Goal: Task Accomplishment & Management: Manage account settings

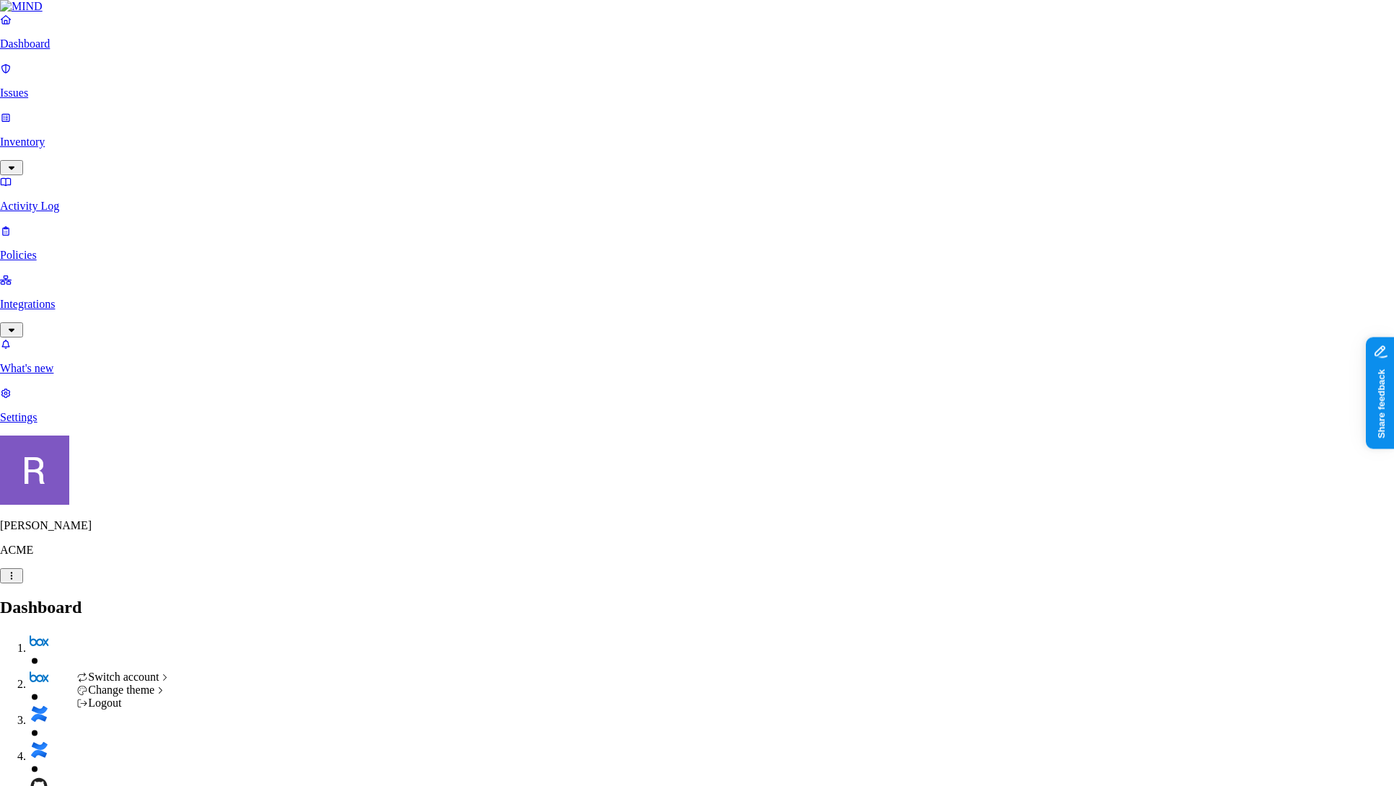
click at [151, 710] on div "Logout" at bounding box center [123, 703] width 94 height 13
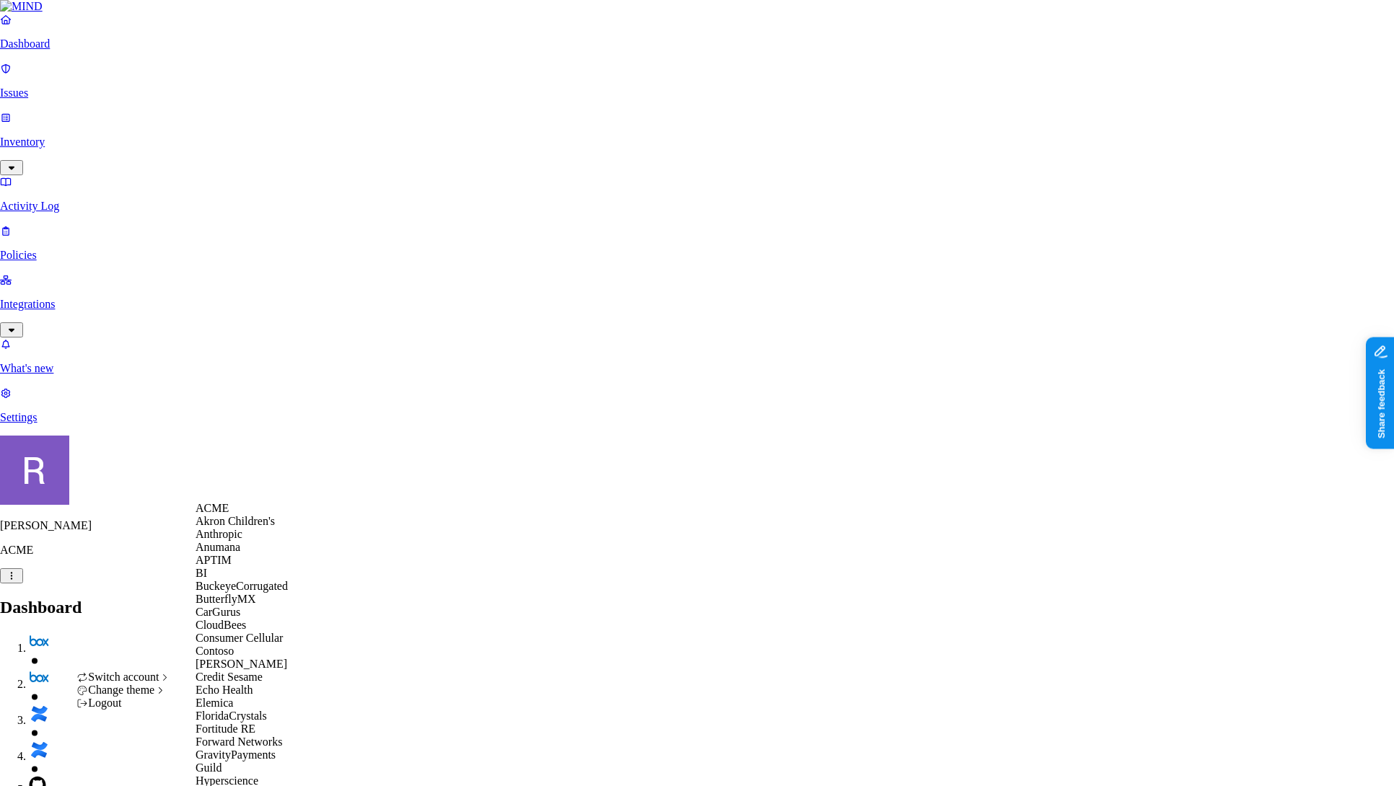
scroll to position [667, 0]
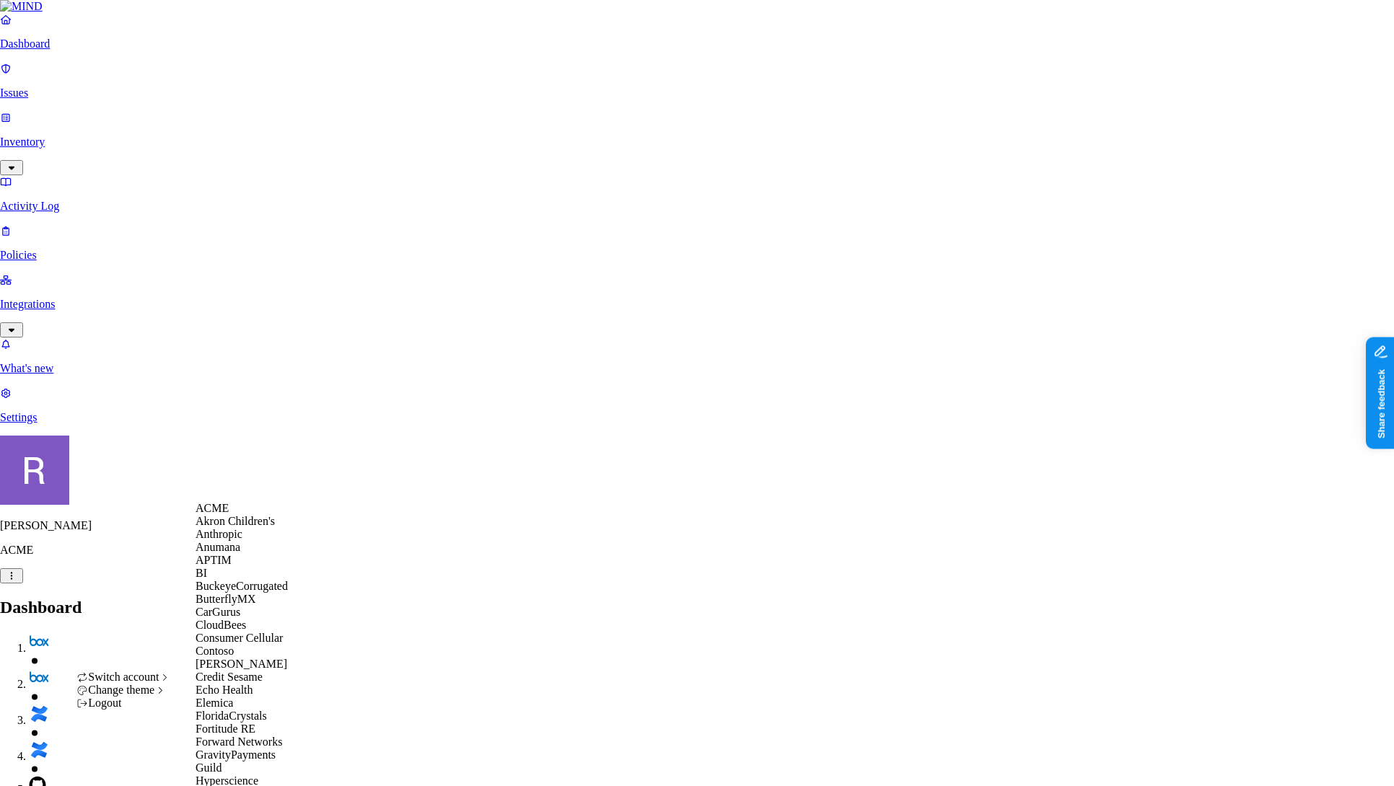
scroll to position [662, 0]
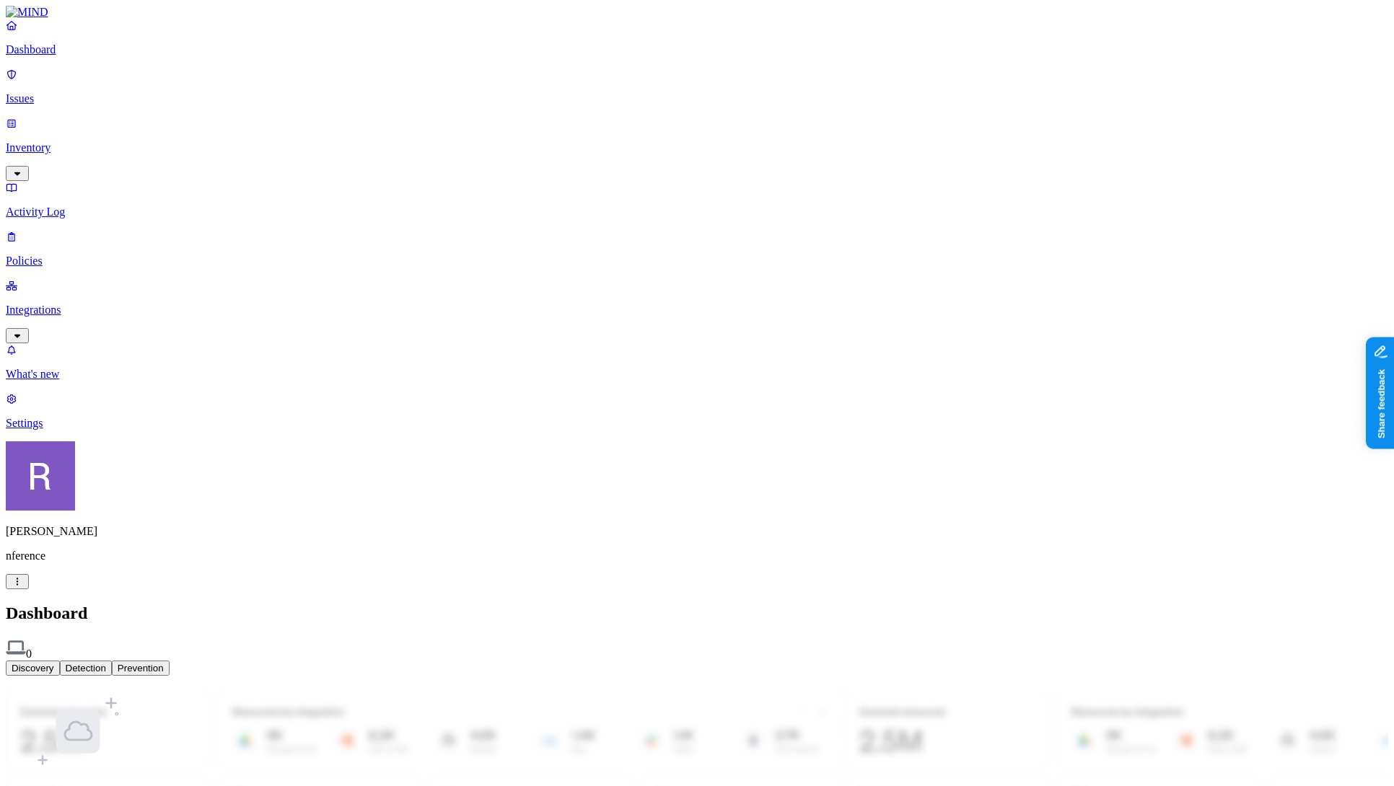
click at [149, 430] on nav "Dashboard Issues Inventory Activity Log Policies Integrations What's new 1 Sett…" at bounding box center [697, 224] width 1382 height 411
click at [71, 430] on p "Settings" at bounding box center [697, 423] width 1382 height 13
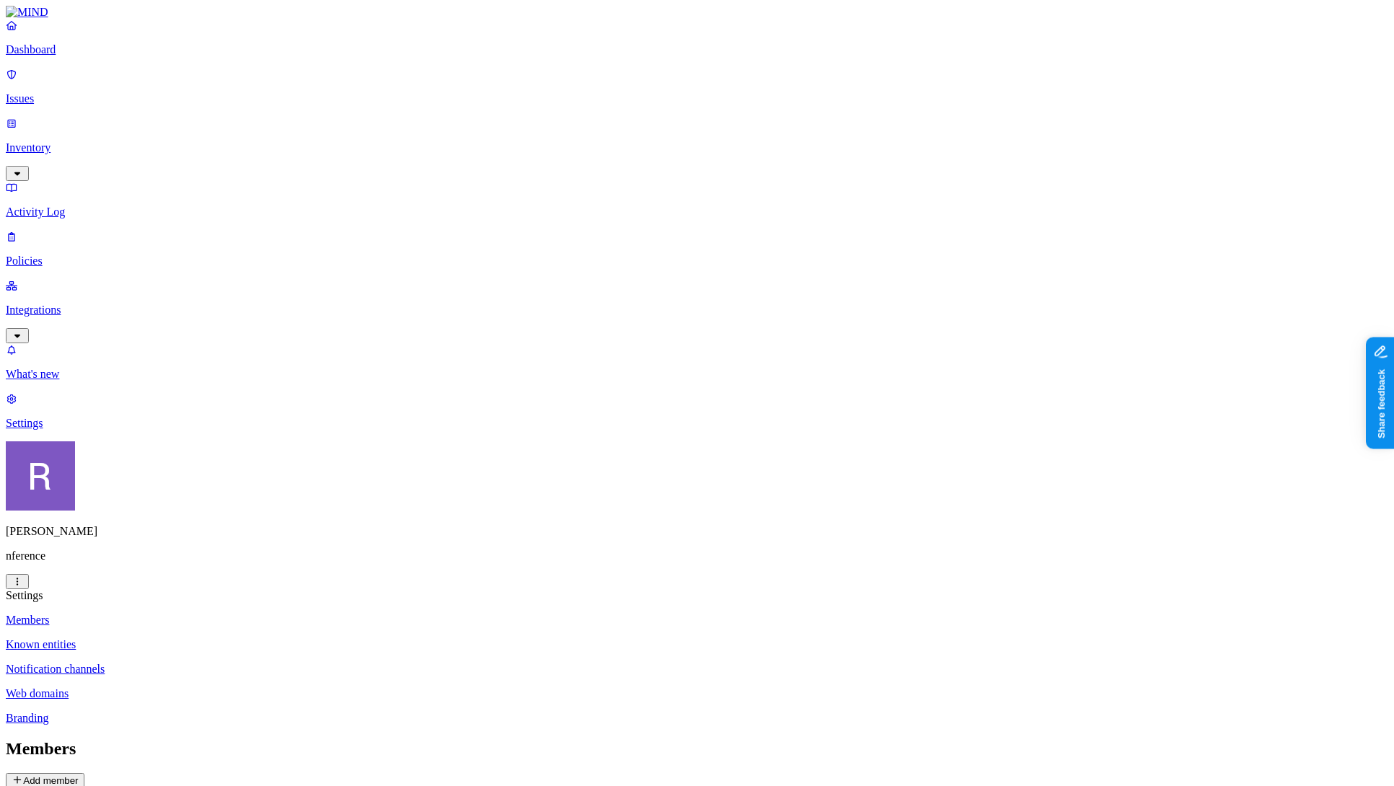
click at [84, 773] on button "Add member" at bounding box center [45, 780] width 79 height 15
click at [23, 775] on icon at bounding box center [18, 779] width 12 height 9
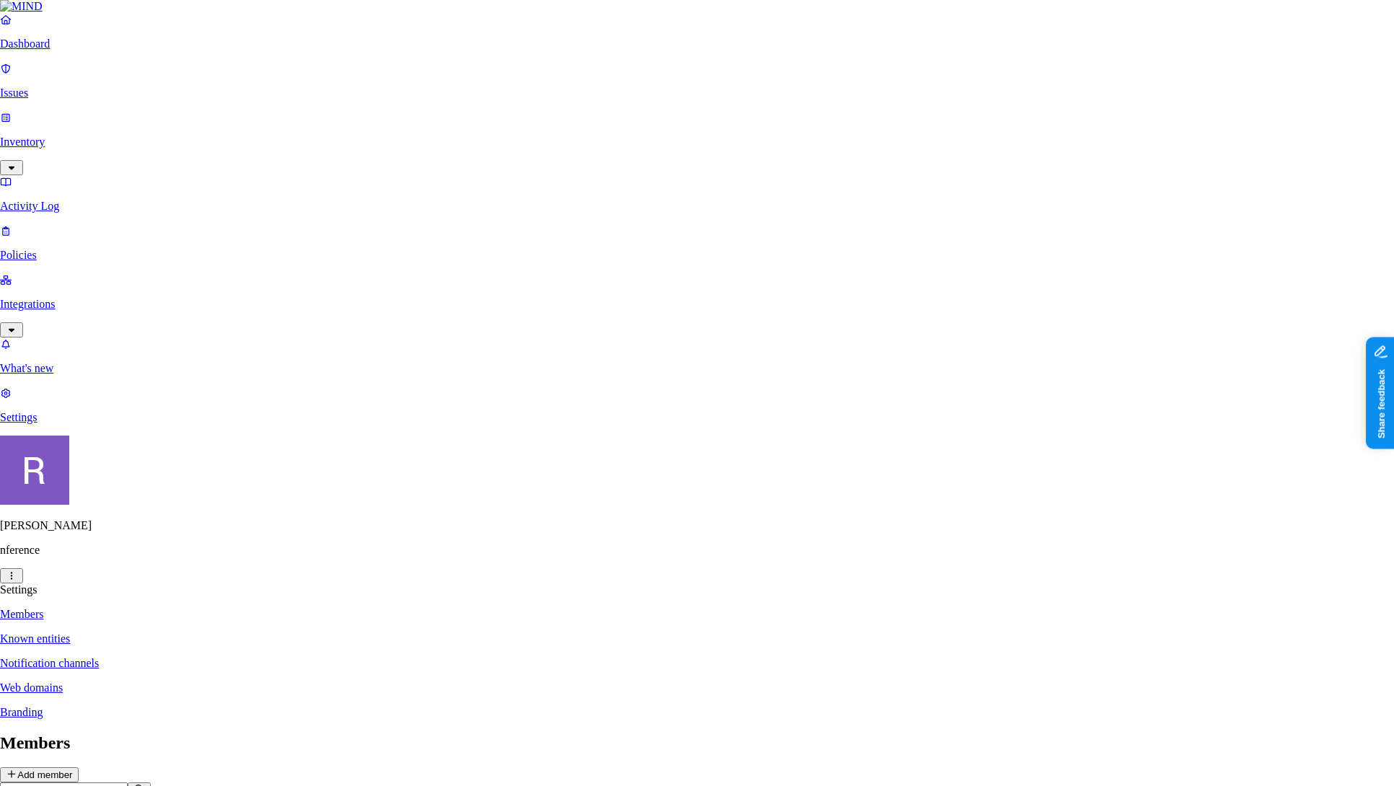
paste input "mailto:[EMAIL_ADDRESS][DOMAIN_NAME]"
type input "[EMAIL_ADDRESS][DOMAIN_NAME]"
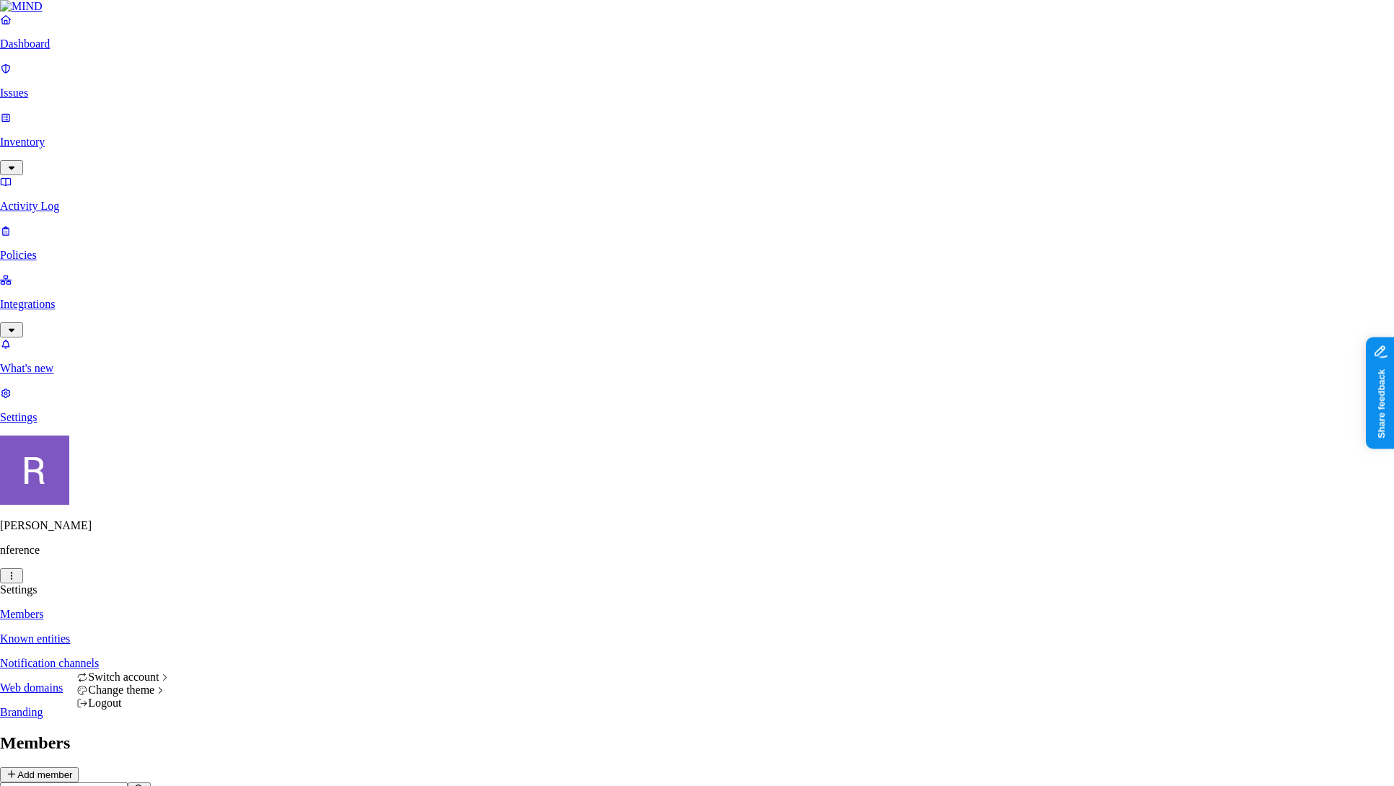
click at [133, 767] on html "Dashboard Issues Inventory Activity Log Policies Integrations What's new 1 Sett…" at bounding box center [697, 446] width 1394 height 892
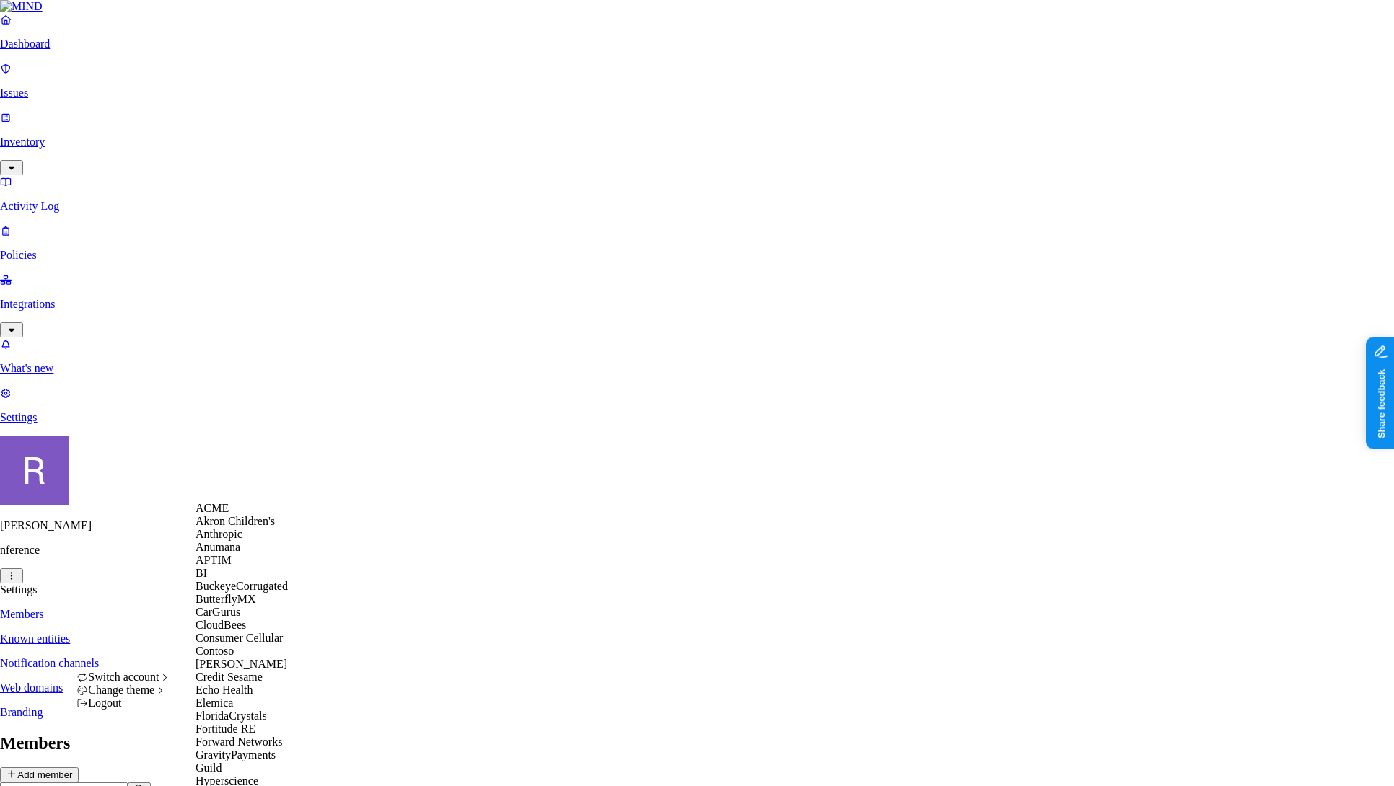
click at [255, 554] on div "Anumana" at bounding box center [265, 547] width 140 height 13
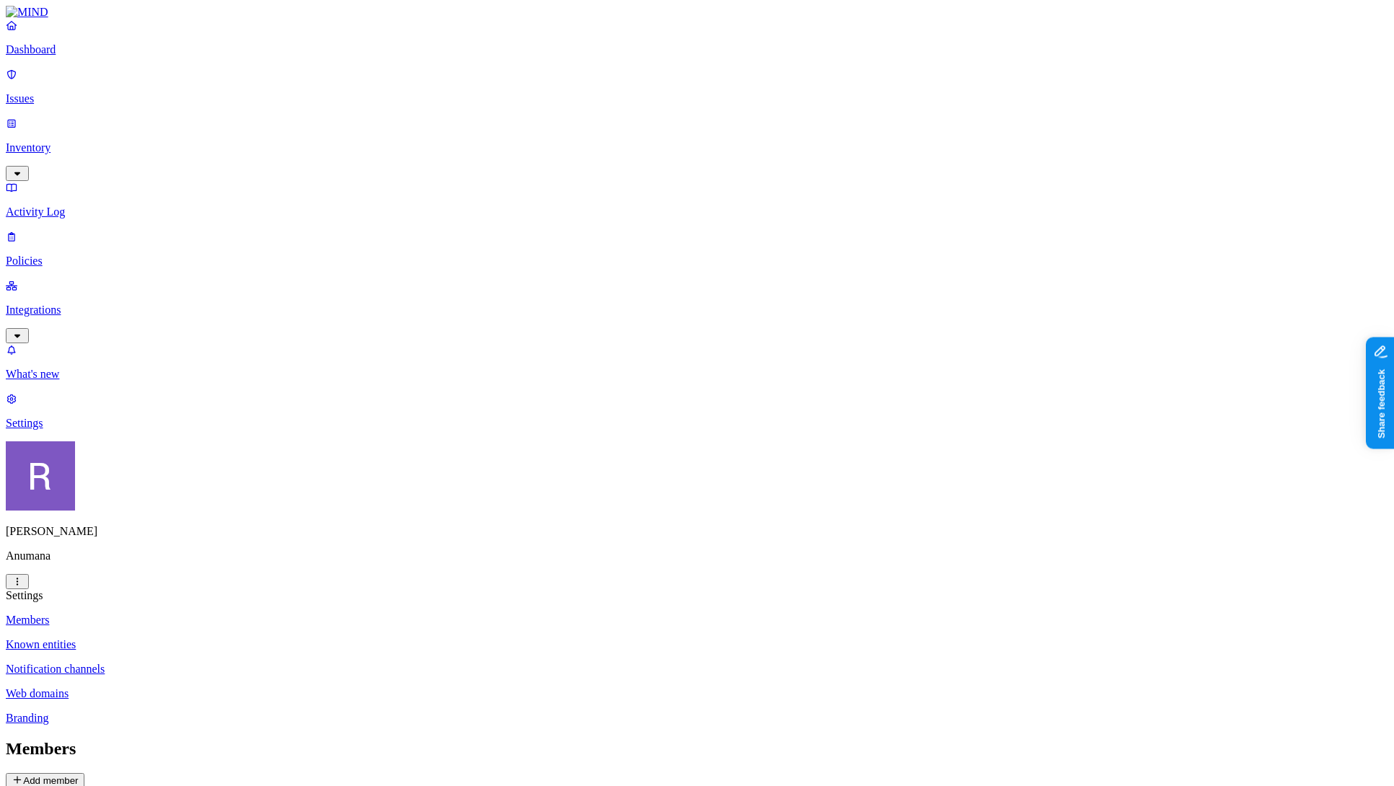
click at [84, 773] on button "Add member" at bounding box center [45, 780] width 79 height 15
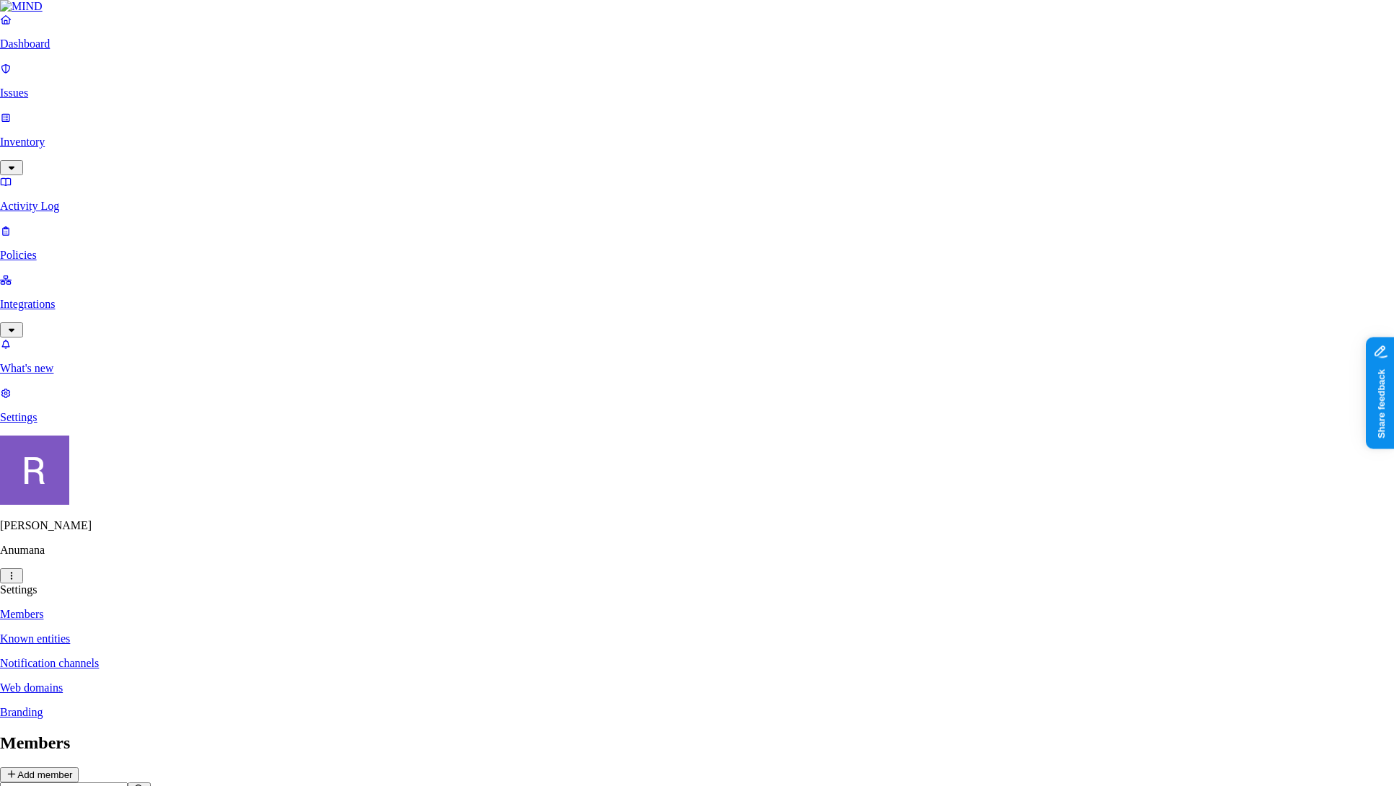
paste input "oktaadmin@anumana.ai"
type input "oktaadmin@anumana.ai"
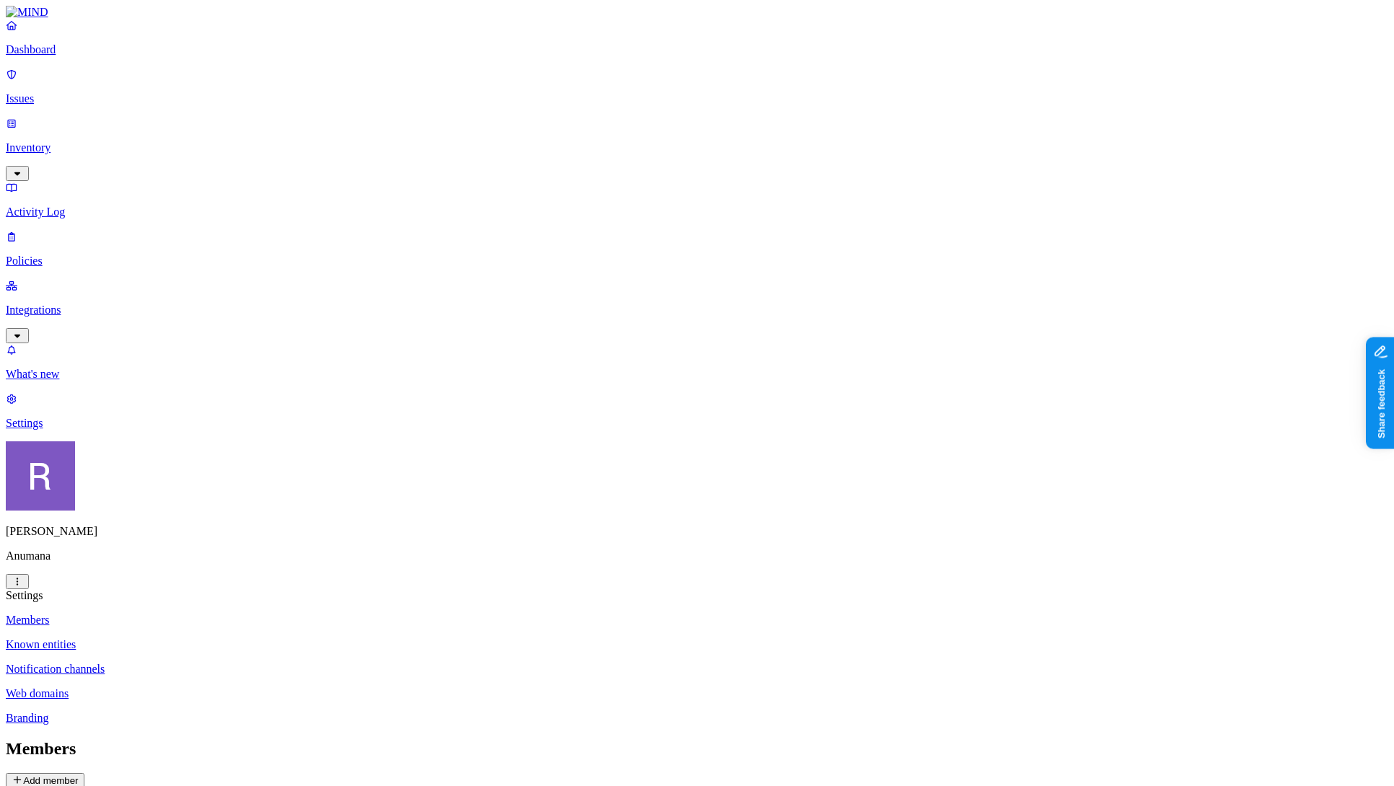
click at [134, 430] on nav "Dashboard Issues Inventory Activity Log Policies Integrations What's new 1 Sett…" at bounding box center [697, 224] width 1382 height 411
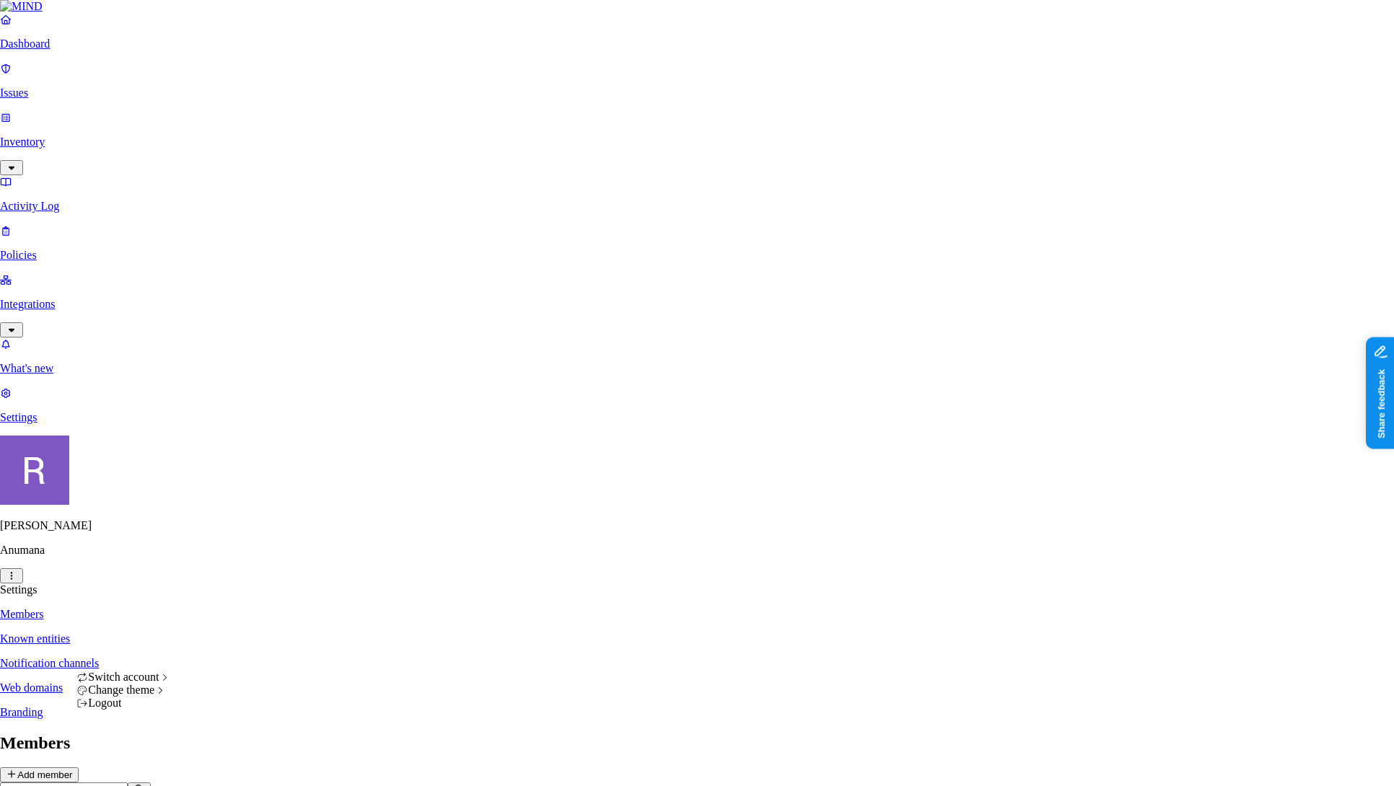
click at [136, 761] on html "Dashboard Issues Inventory Activity Log Policies Integrations What's new 1 Sett…" at bounding box center [697, 446] width 1394 height 892
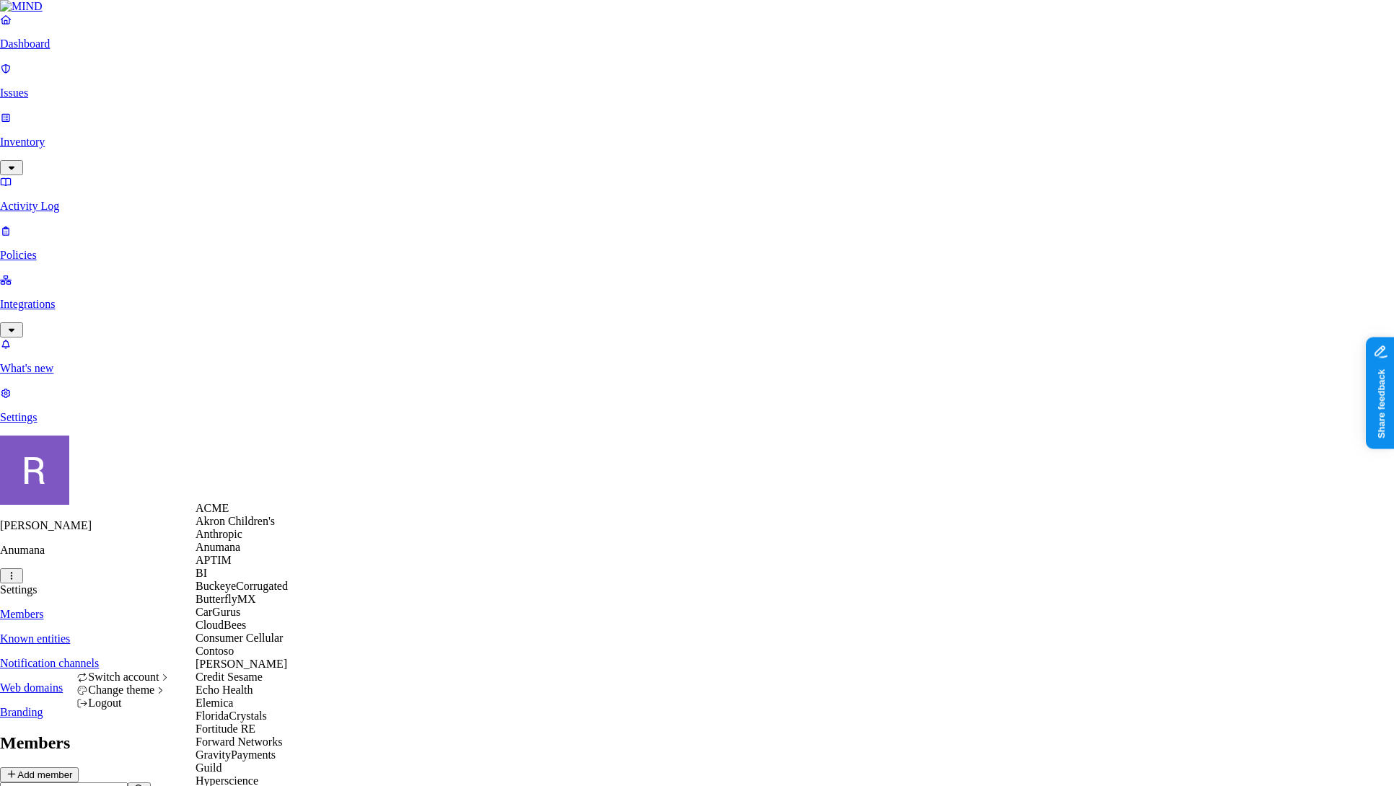
scroll to position [687, 0]
